Goal: Transaction & Acquisition: Purchase product/service

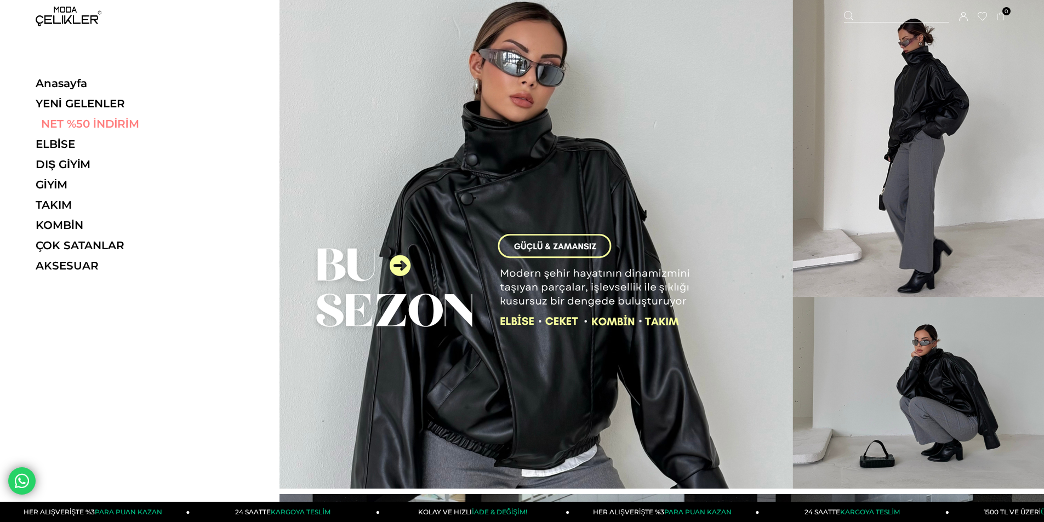
click at [102, 126] on link "NET %50 İNDİRİM" at bounding box center [111, 123] width 151 height 13
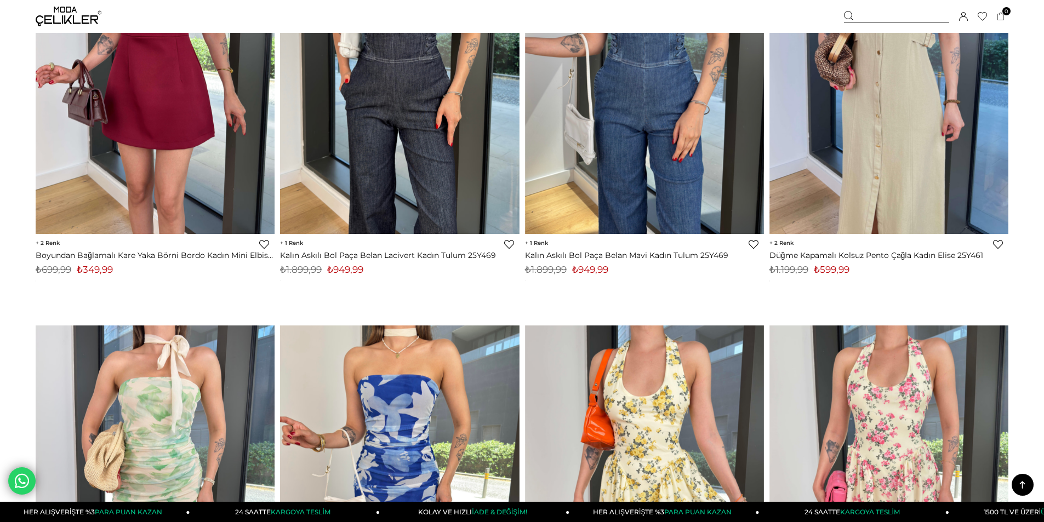
scroll to position [4768, 0]
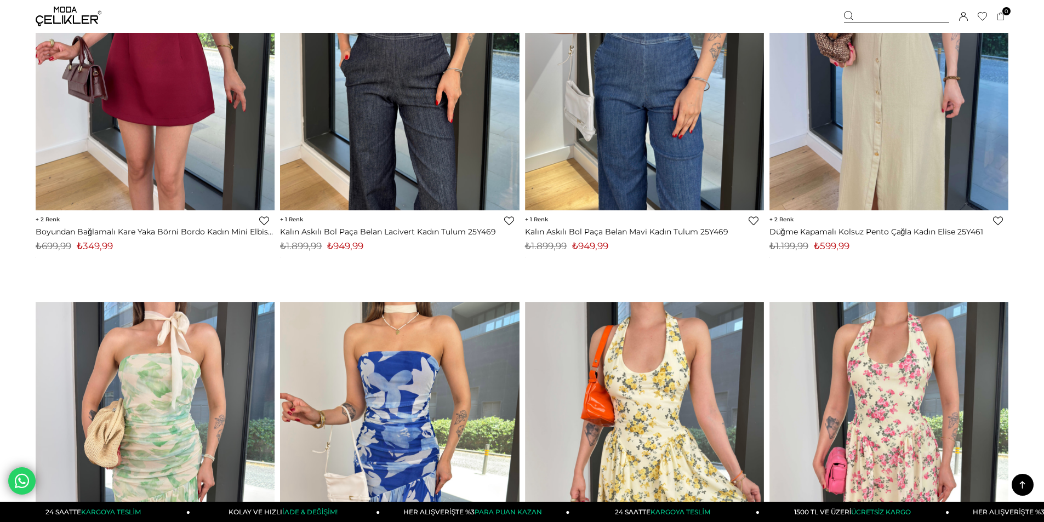
click at [843, 158] on img at bounding box center [889, 52] width 239 height 318
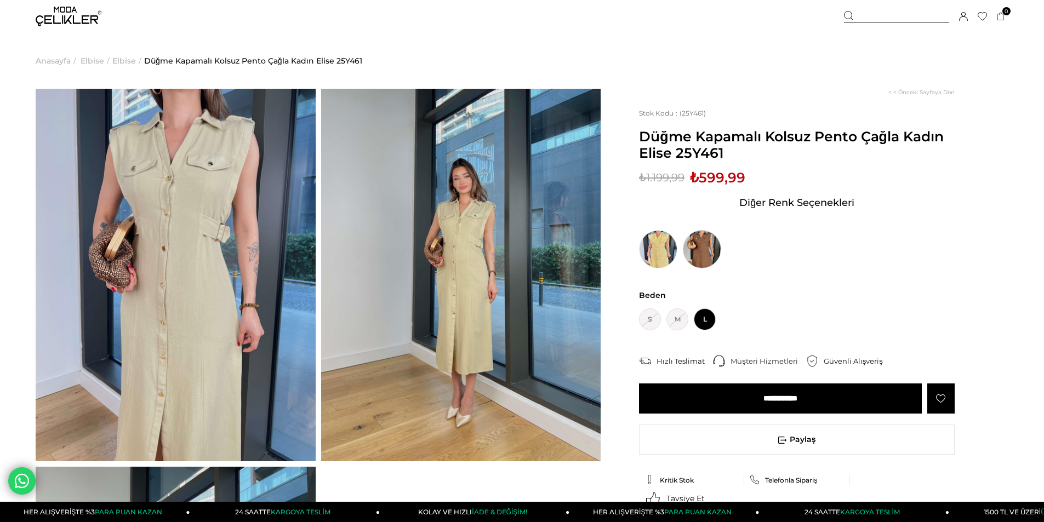
click at [698, 246] on img at bounding box center [702, 249] width 38 height 38
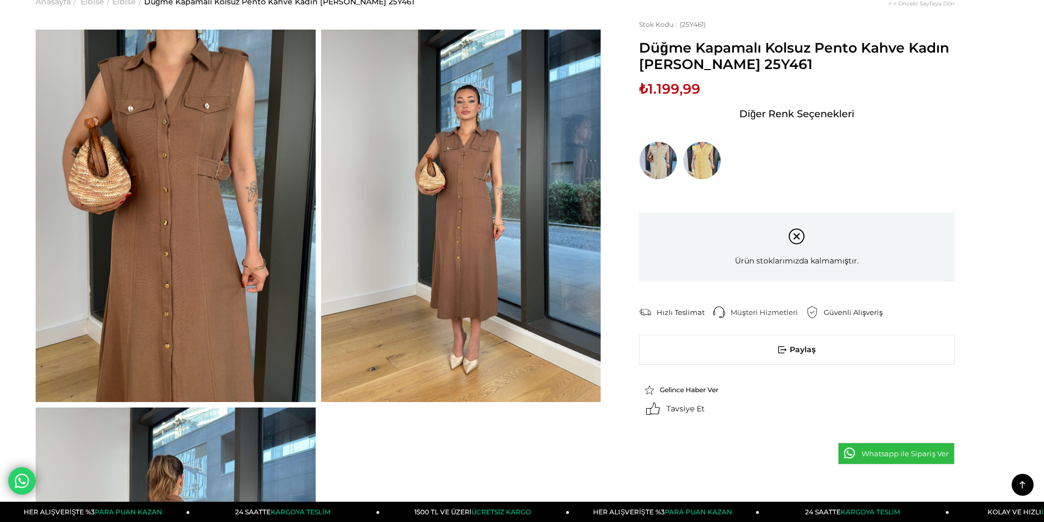
scroll to position [55, 0]
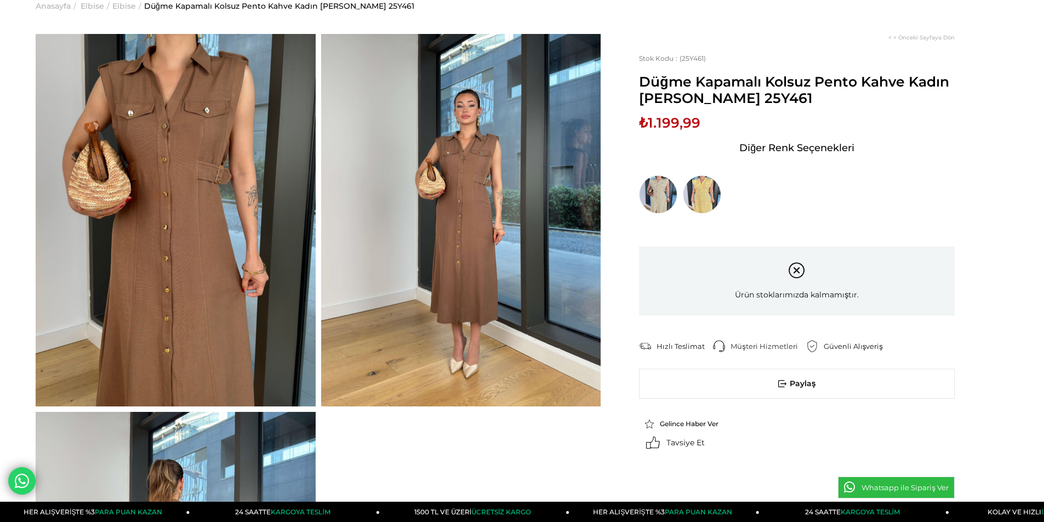
click at [442, 233] on img at bounding box center [461, 220] width 280 height 373
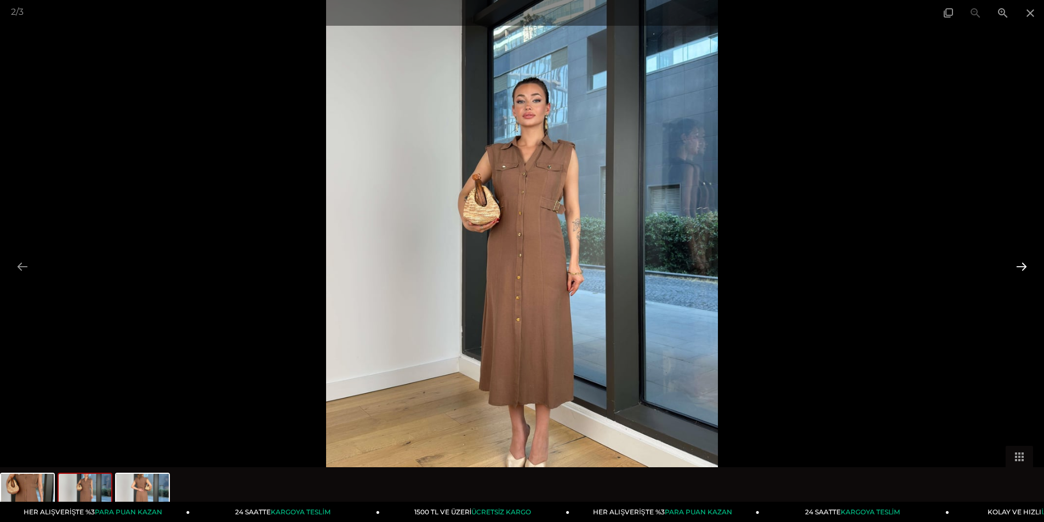
click at [1024, 265] on button at bounding box center [1021, 266] width 23 height 21
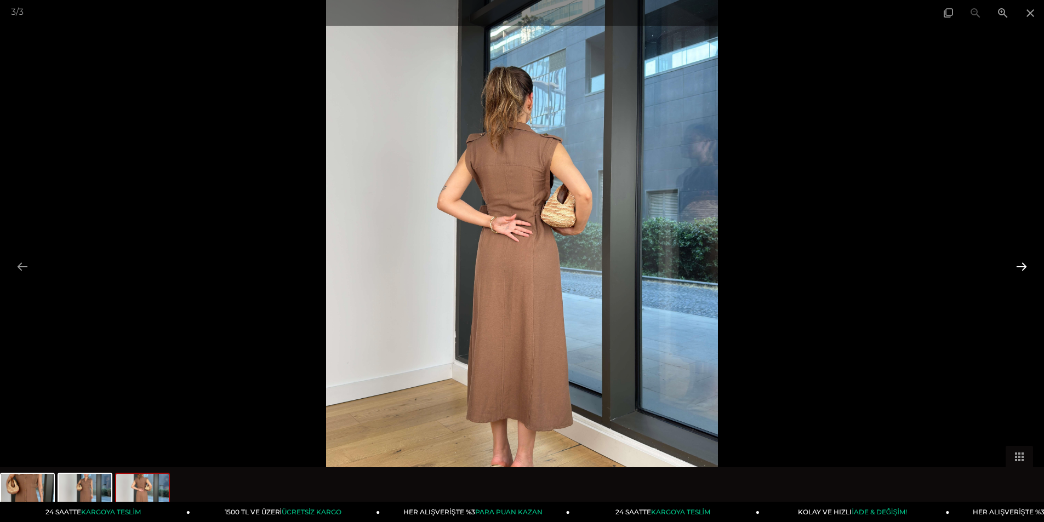
click at [1024, 265] on button at bounding box center [1021, 266] width 23 height 21
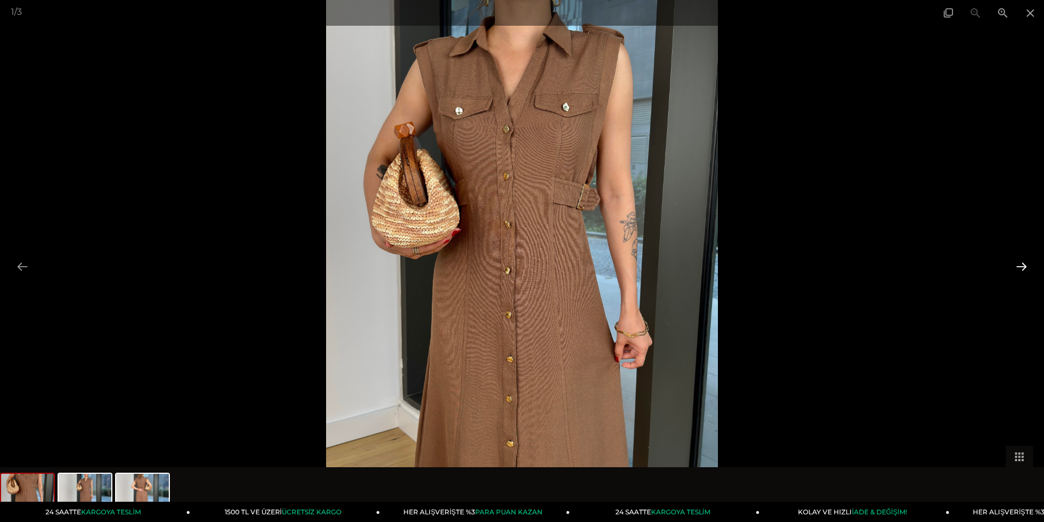
click at [1024, 265] on button at bounding box center [1021, 266] width 23 height 21
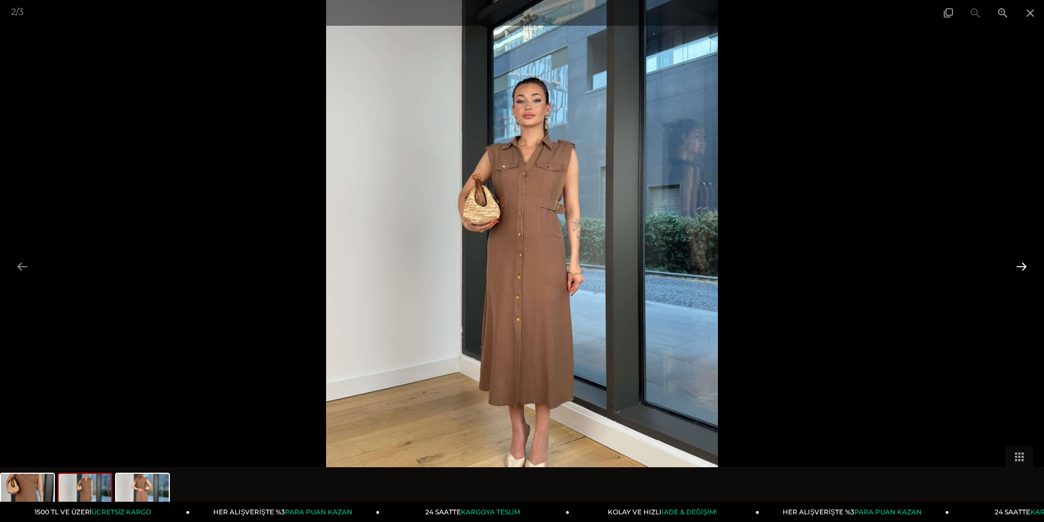
click at [1024, 265] on button at bounding box center [1021, 266] width 23 height 21
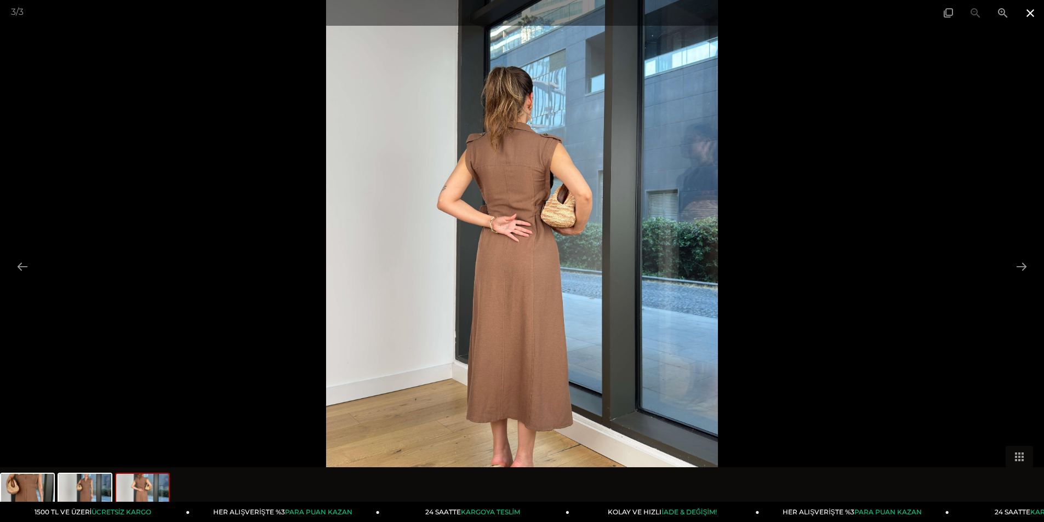
click at [1030, 12] on span at bounding box center [1030, 13] width 27 height 26
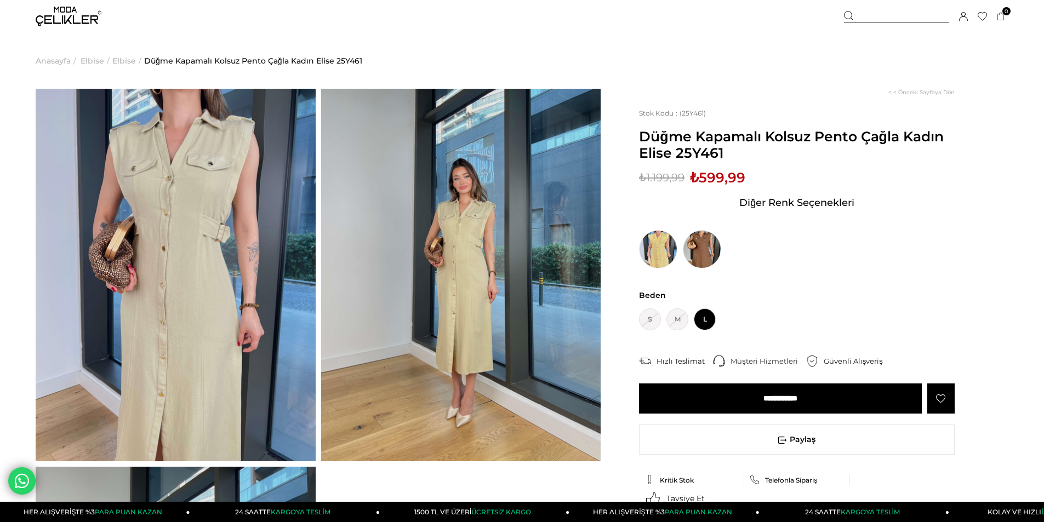
click at [445, 258] on img at bounding box center [461, 275] width 280 height 373
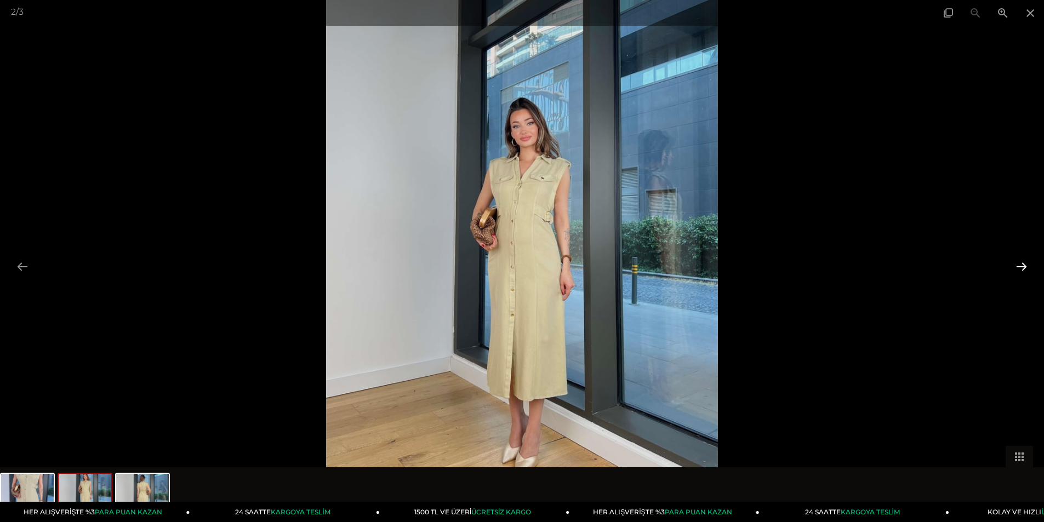
click at [1023, 265] on button at bounding box center [1021, 266] width 23 height 21
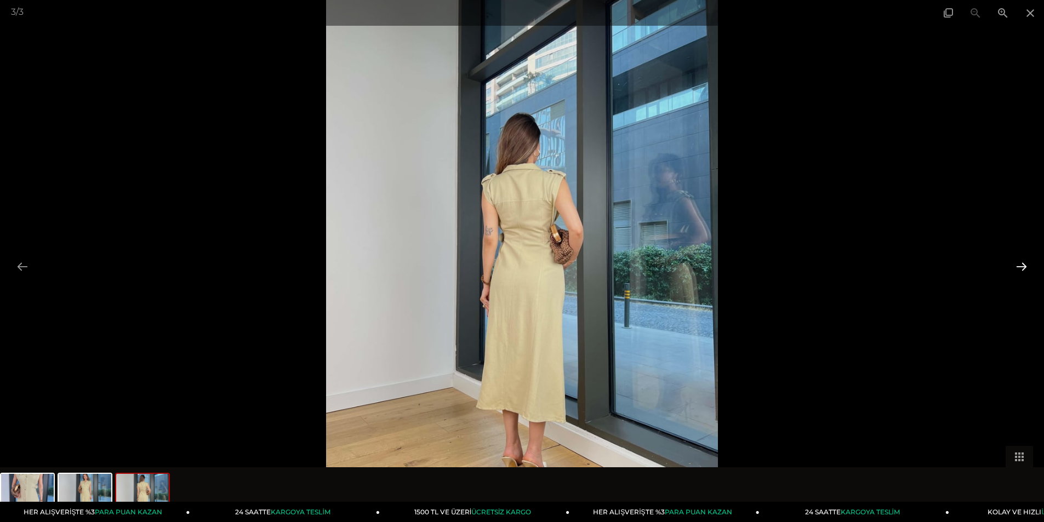
click at [1023, 265] on button at bounding box center [1021, 266] width 23 height 21
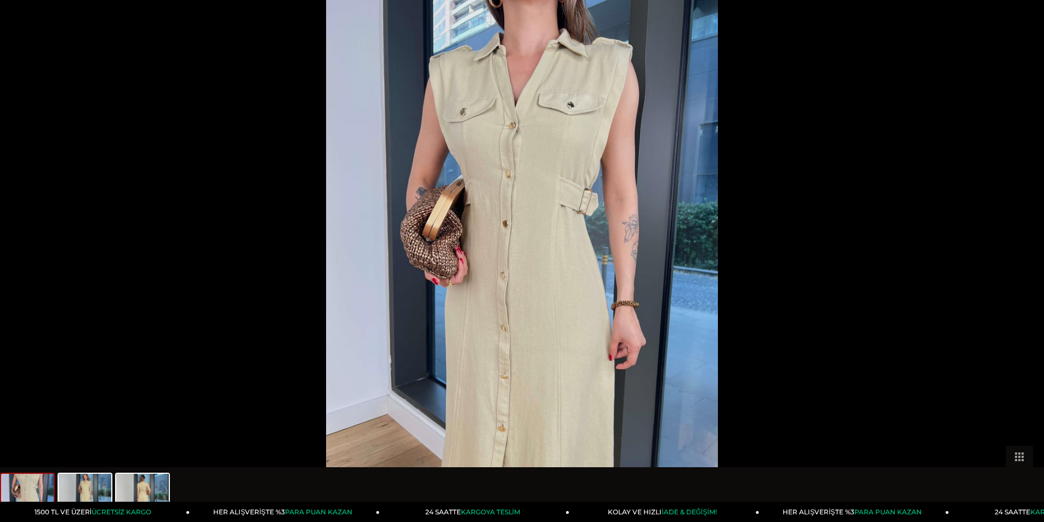
click at [1023, 265] on button at bounding box center [1027, 266] width 23 height 21
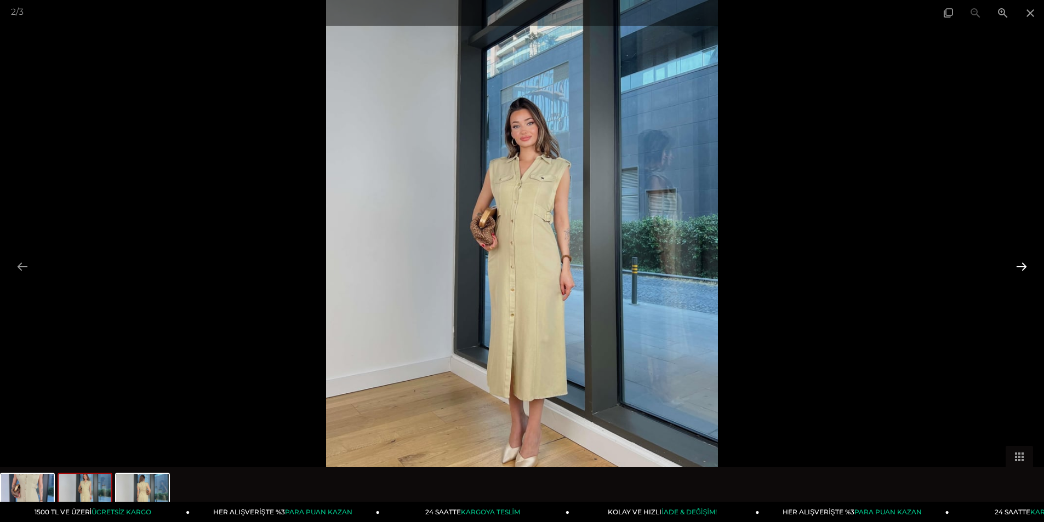
click at [1023, 265] on button at bounding box center [1021, 266] width 23 height 21
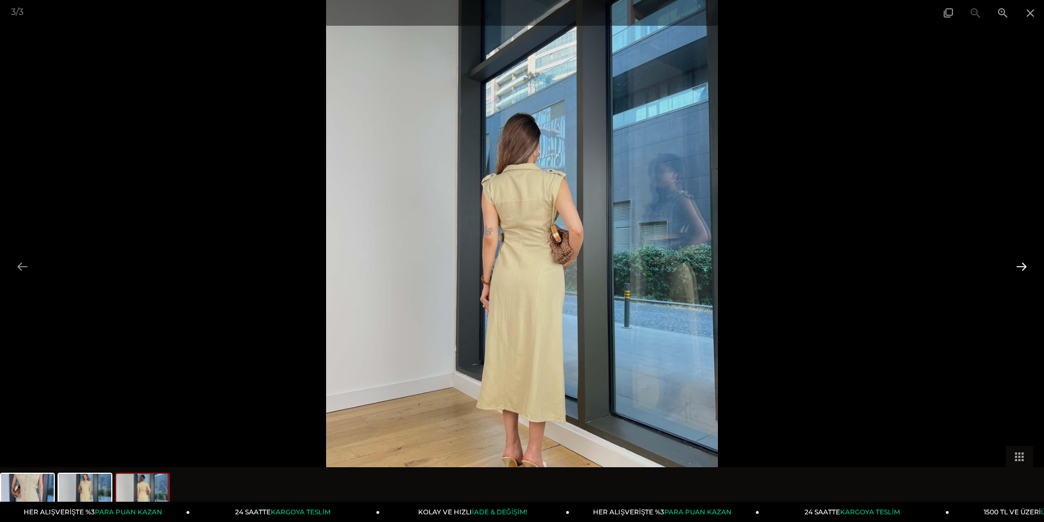
click at [1023, 265] on button at bounding box center [1021, 266] width 23 height 21
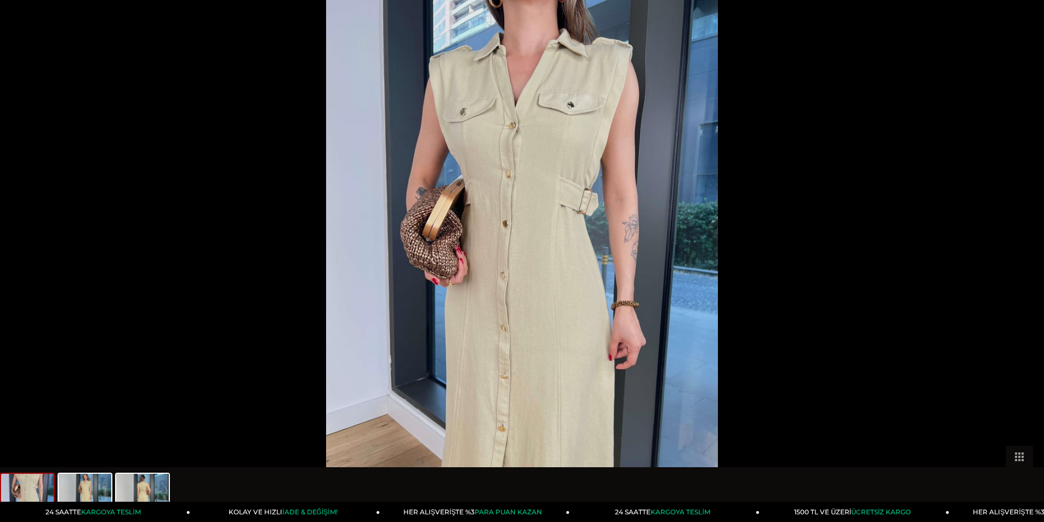
click at [1023, 265] on button at bounding box center [1027, 266] width 23 height 21
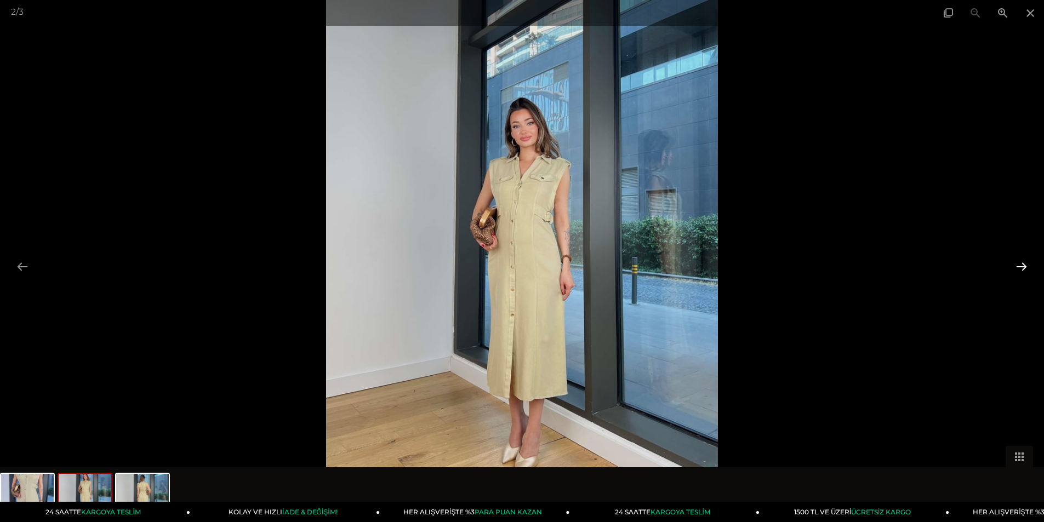
click at [1023, 265] on button at bounding box center [1021, 266] width 23 height 21
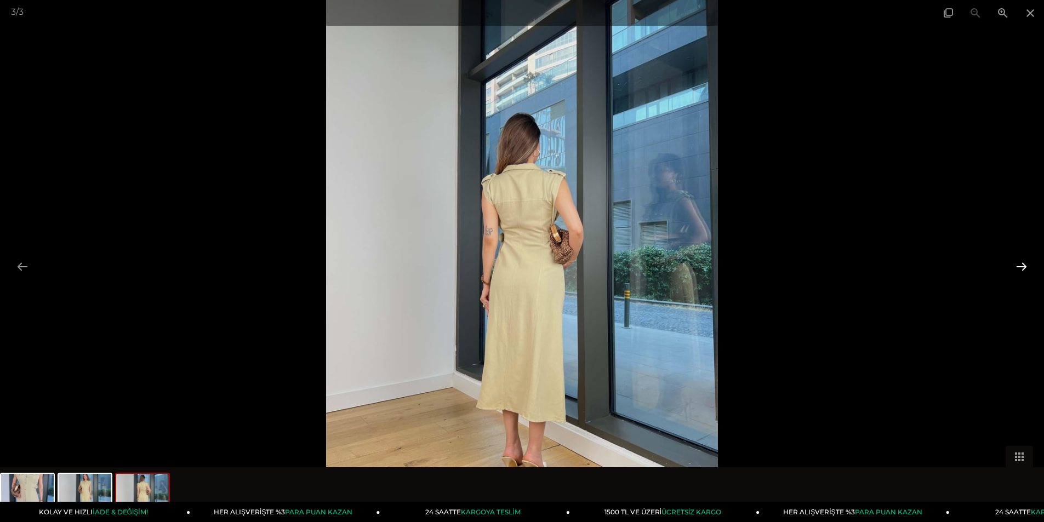
click at [1023, 265] on button at bounding box center [1021, 266] width 23 height 21
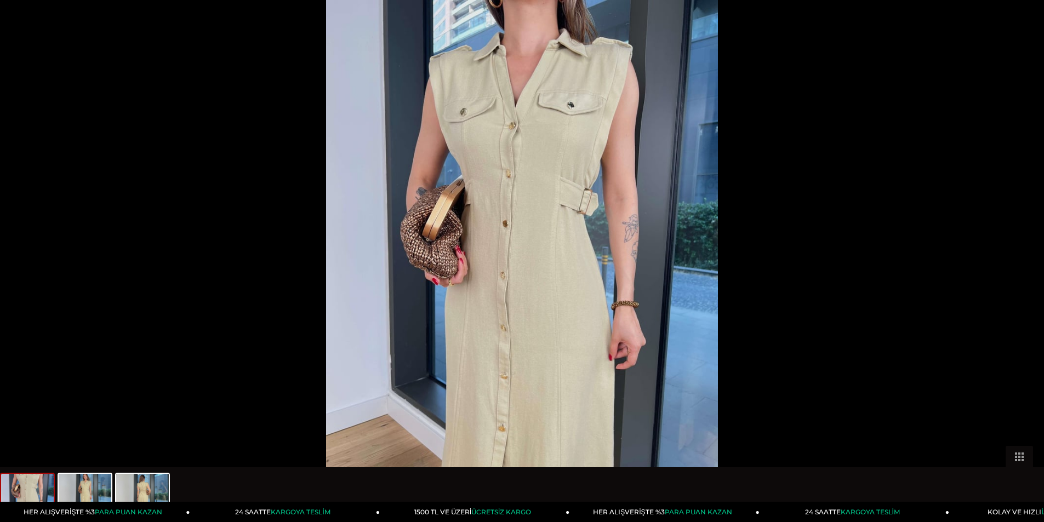
click at [1023, 265] on button at bounding box center [1027, 266] width 23 height 21
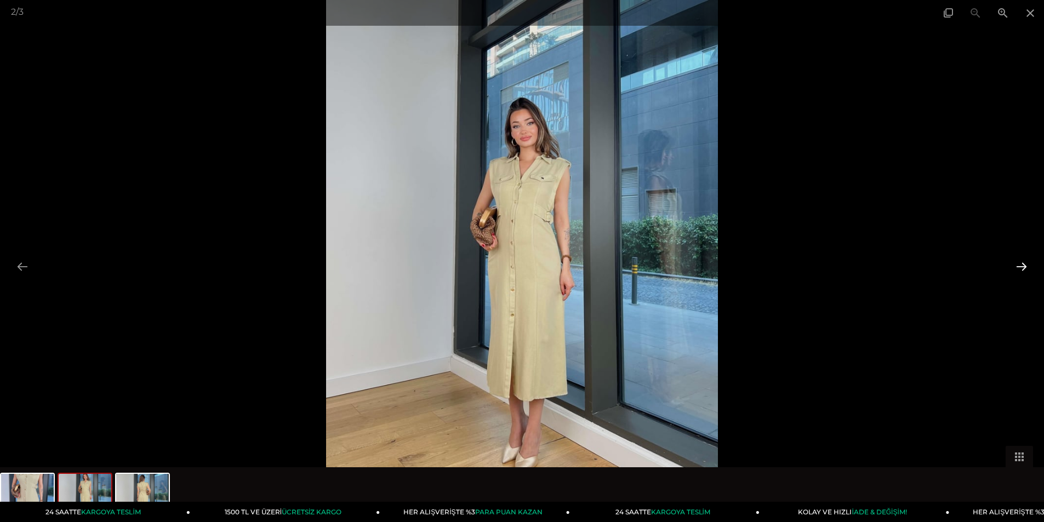
click at [1017, 269] on button at bounding box center [1021, 266] width 23 height 21
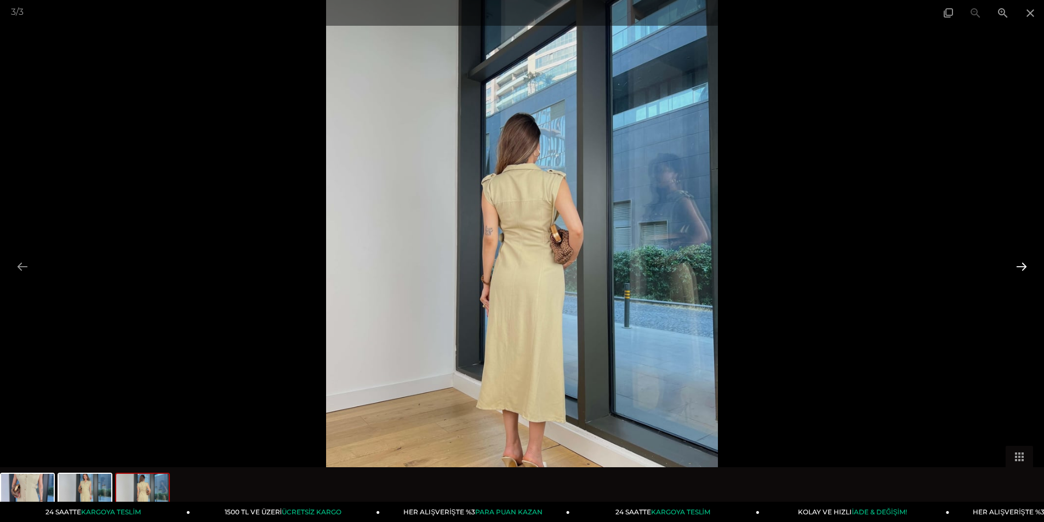
click at [1017, 269] on button at bounding box center [1021, 266] width 23 height 21
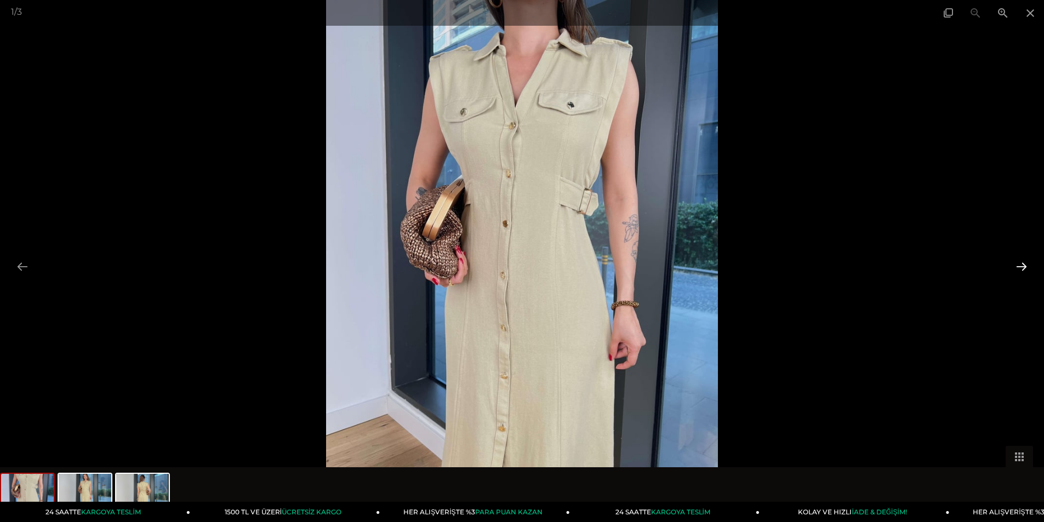
click at [1017, 269] on button at bounding box center [1021, 266] width 23 height 21
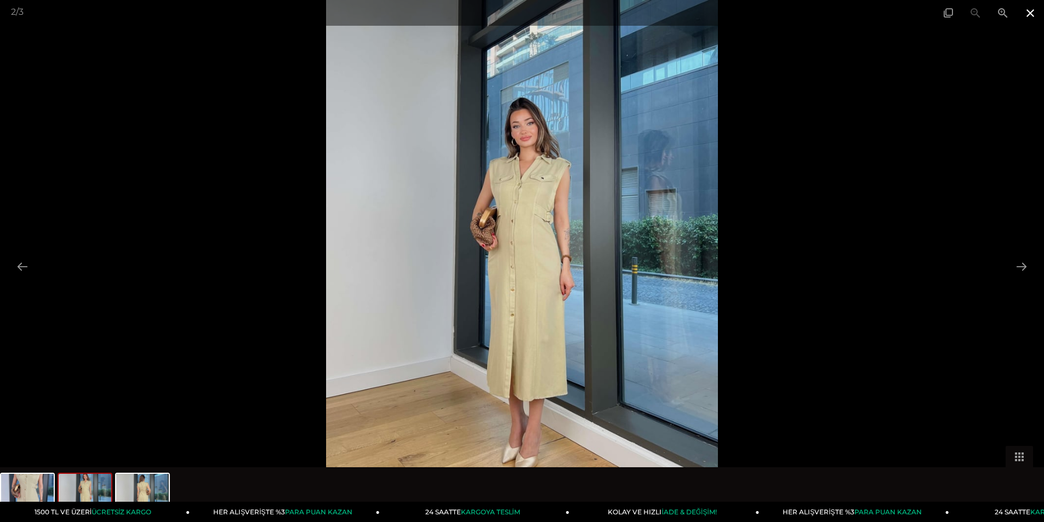
click at [1028, 16] on span at bounding box center [1030, 13] width 27 height 26
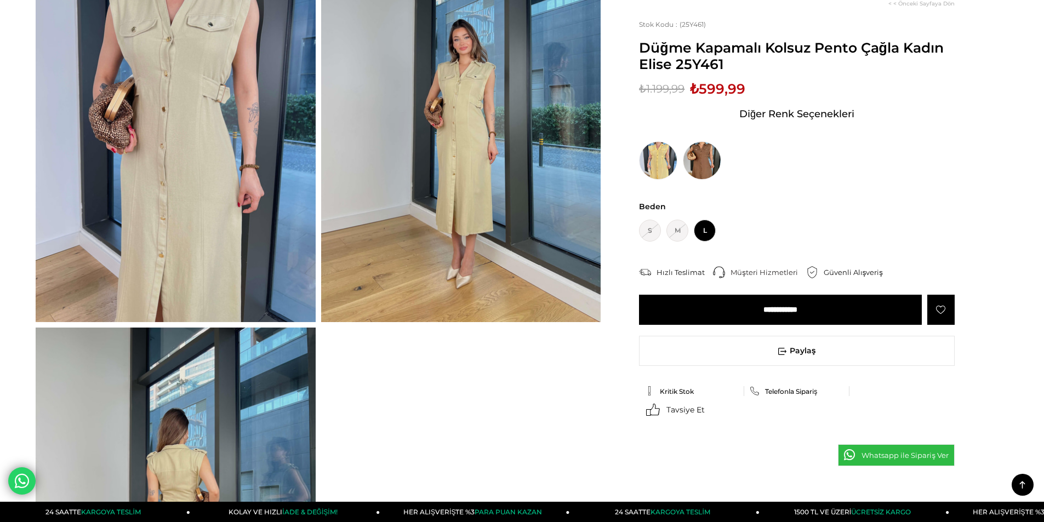
scroll to position [55, 0]
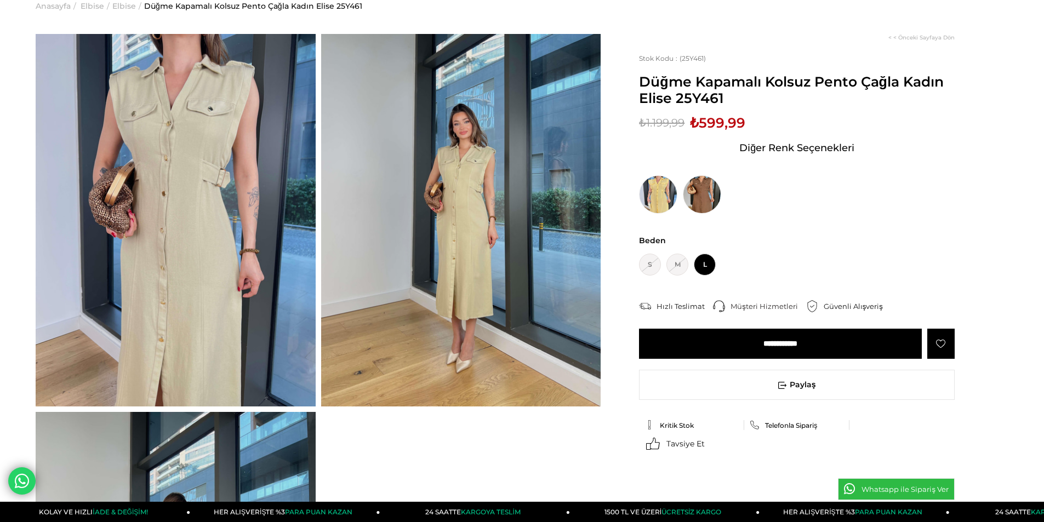
click at [707, 267] on span "L" at bounding box center [705, 265] width 22 height 22
click at [733, 342] on input "**********" at bounding box center [780, 344] width 283 height 30
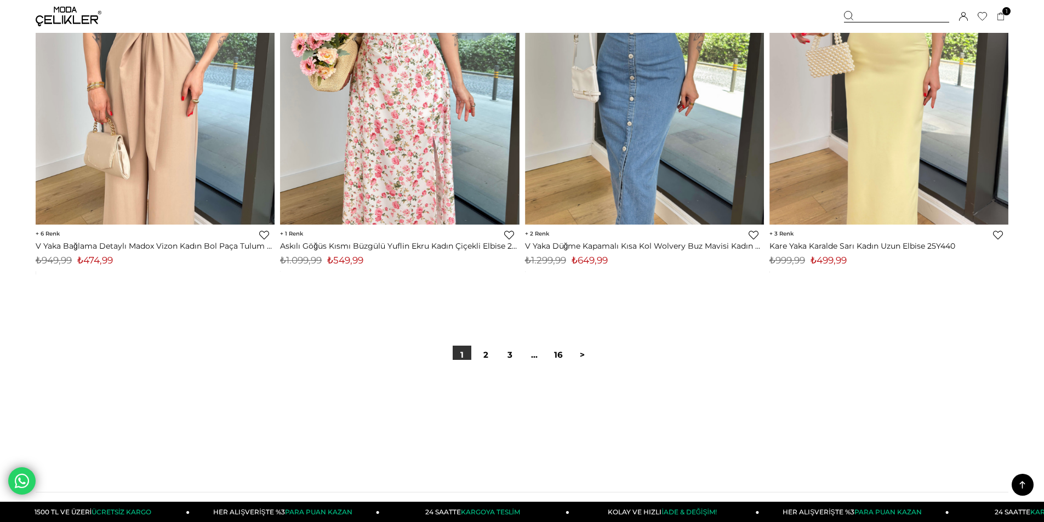
scroll to position [8114, 0]
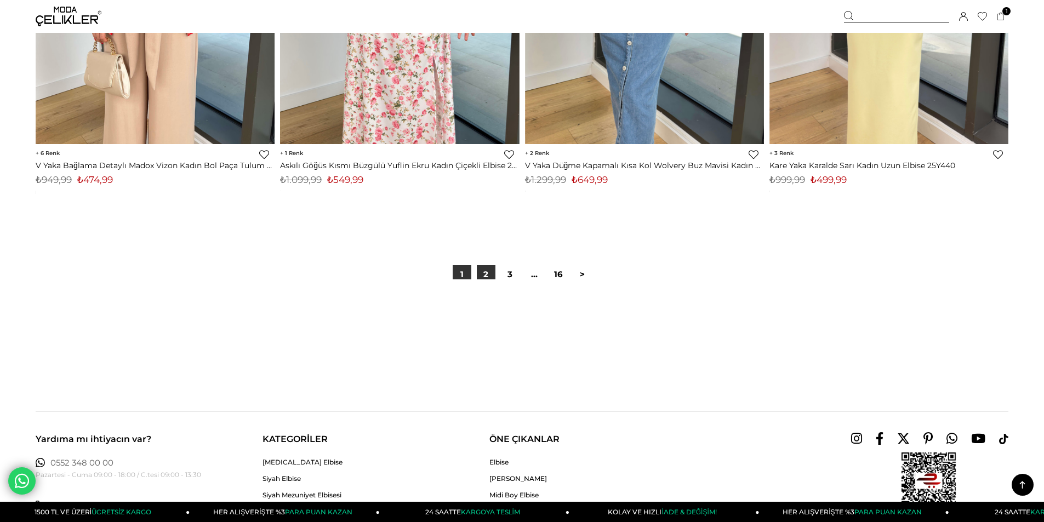
click at [488, 278] on link "2" at bounding box center [486, 274] width 19 height 19
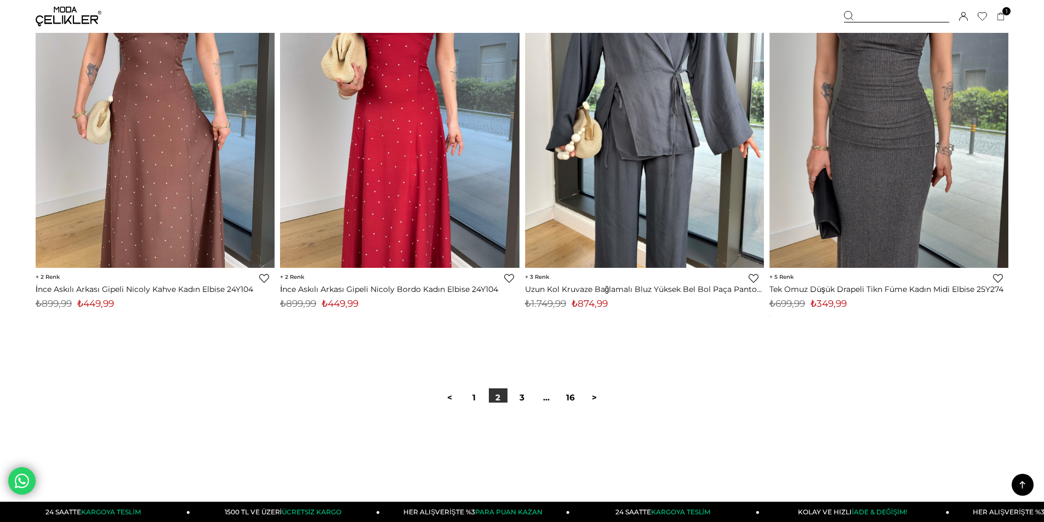
scroll to position [8166, 0]
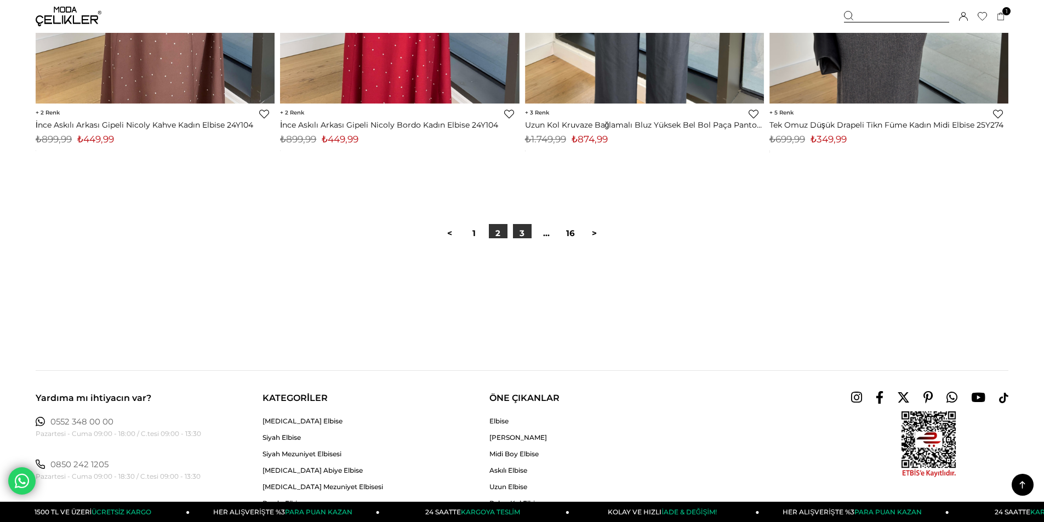
click at [521, 237] on link "3" at bounding box center [522, 233] width 19 height 19
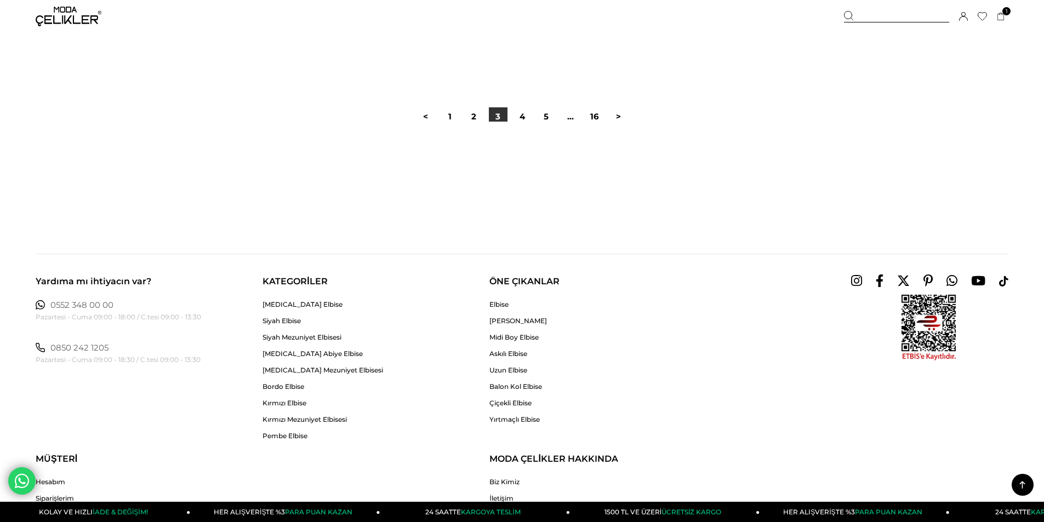
scroll to position [8276, 0]
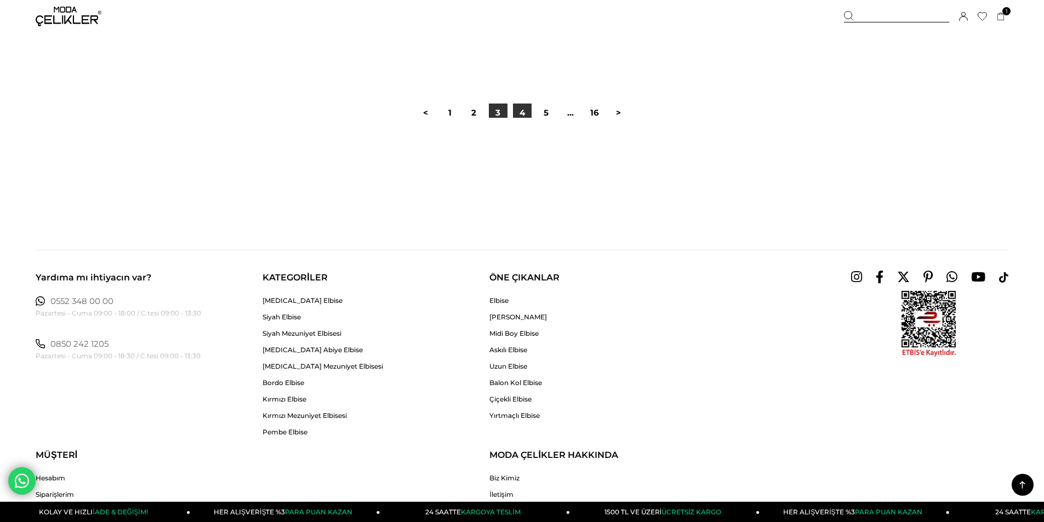
click at [524, 115] on link "4" at bounding box center [522, 113] width 19 height 19
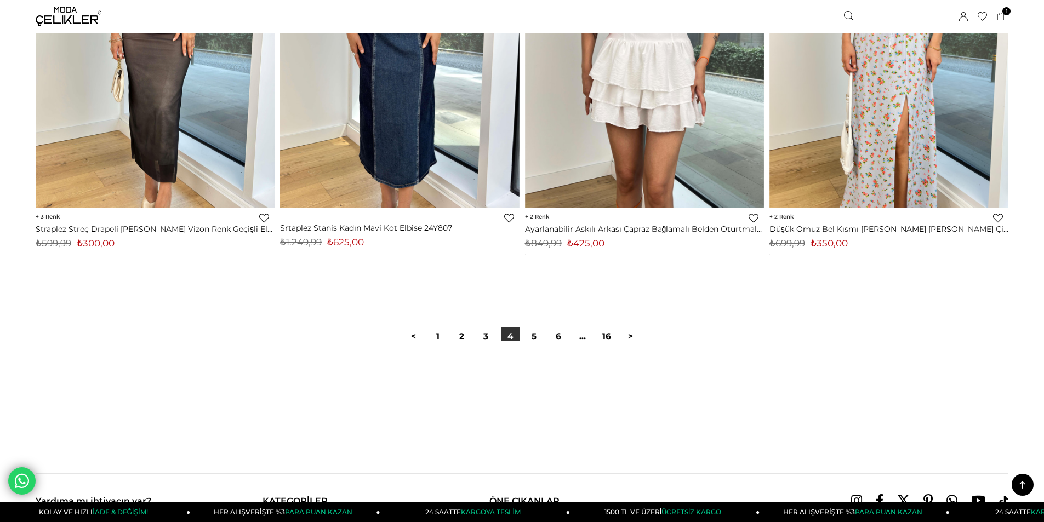
scroll to position [8276, 0]
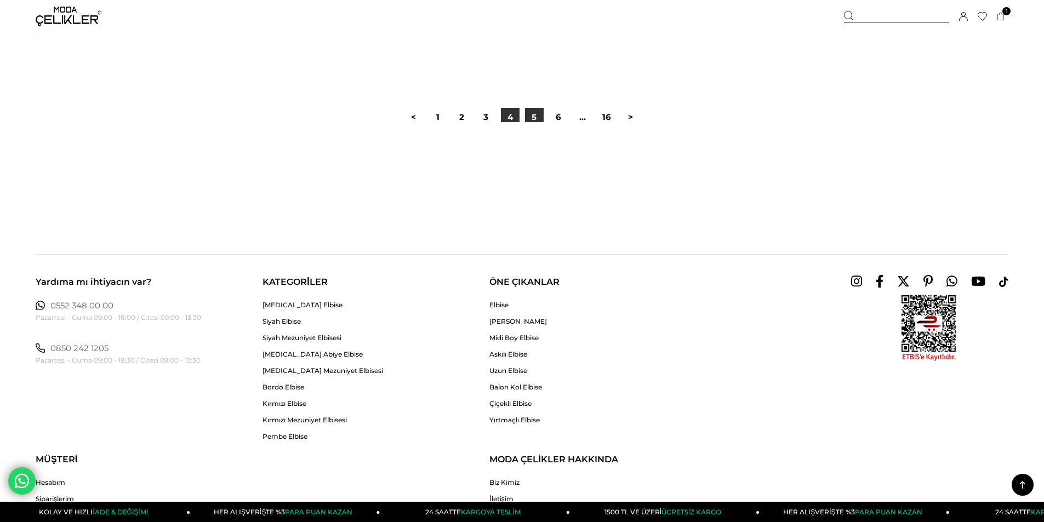
click at [535, 117] on link "5" at bounding box center [534, 117] width 19 height 19
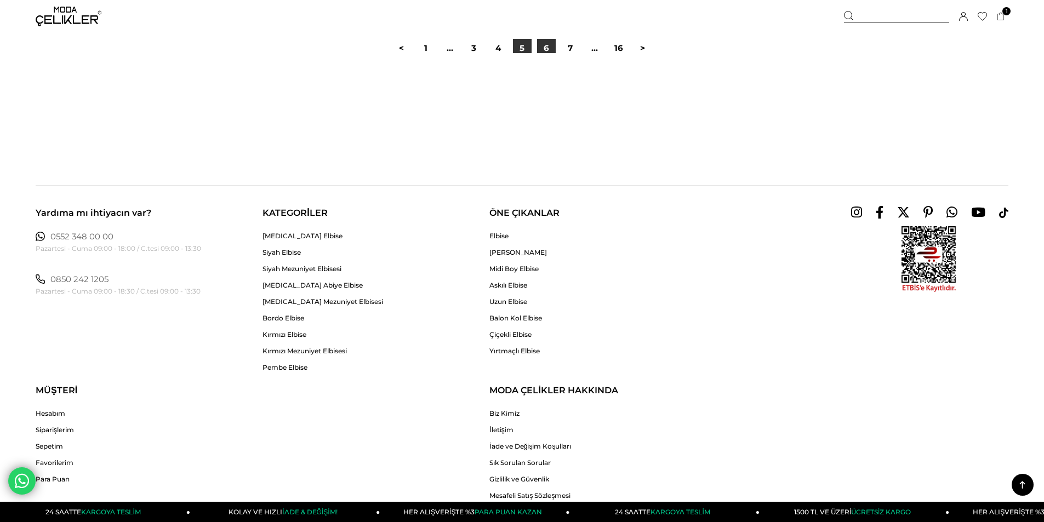
click at [546, 52] on link "6" at bounding box center [546, 48] width 19 height 19
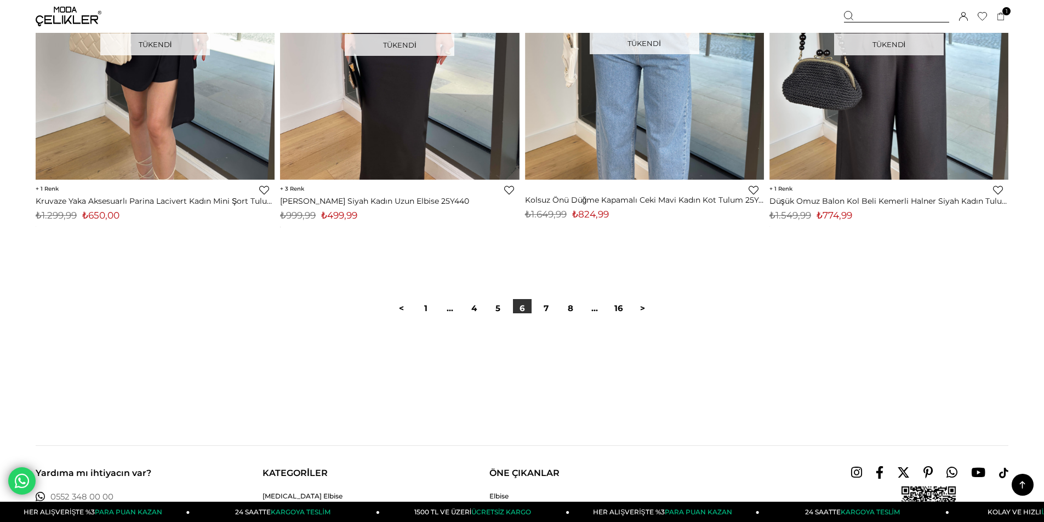
scroll to position [8221, 0]
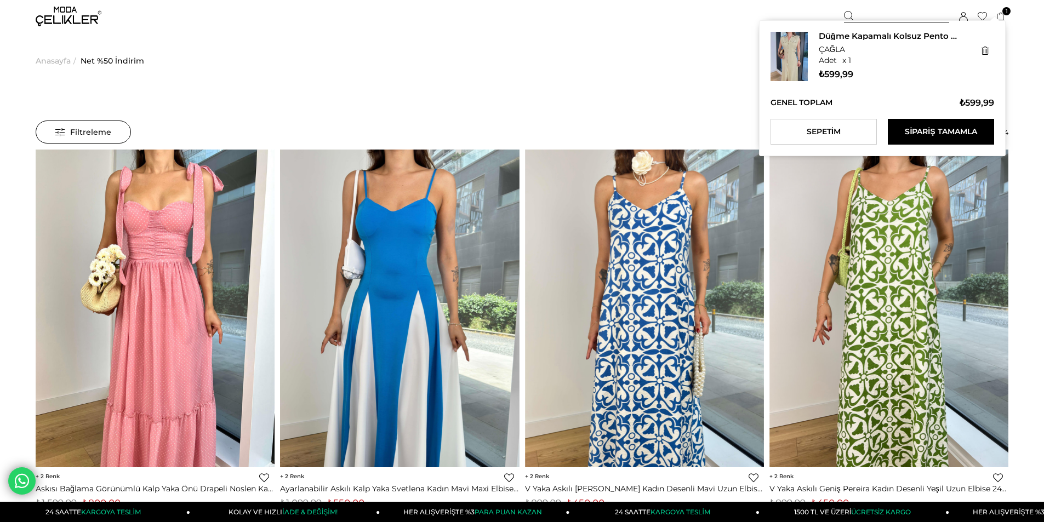
click at [988, 51] on icon at bounding box center [985, 51] width 7 height 8
